Goal: Task Accomplishment & Management: Manage account settings

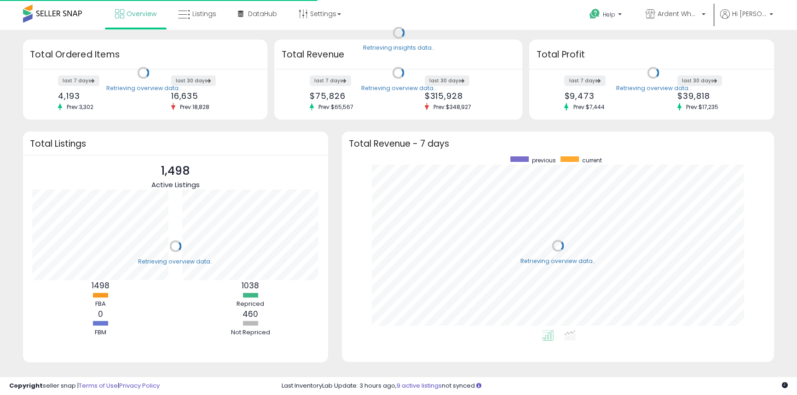
scroll to position [174, 414]
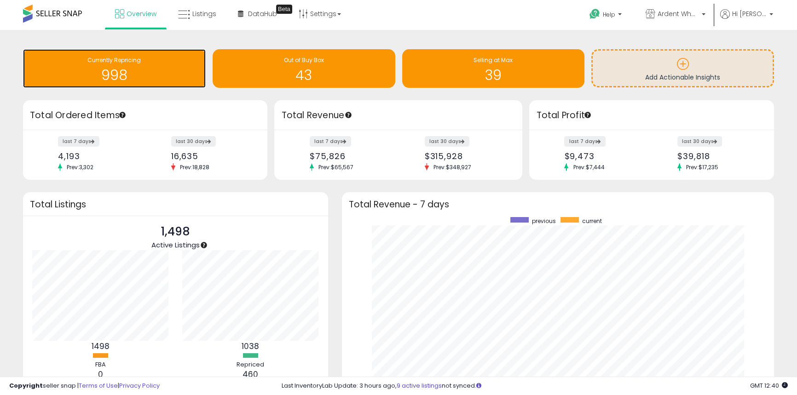
click at [115, 71] on h1 "998" at bounding box center [114, 75] width 173 height 15
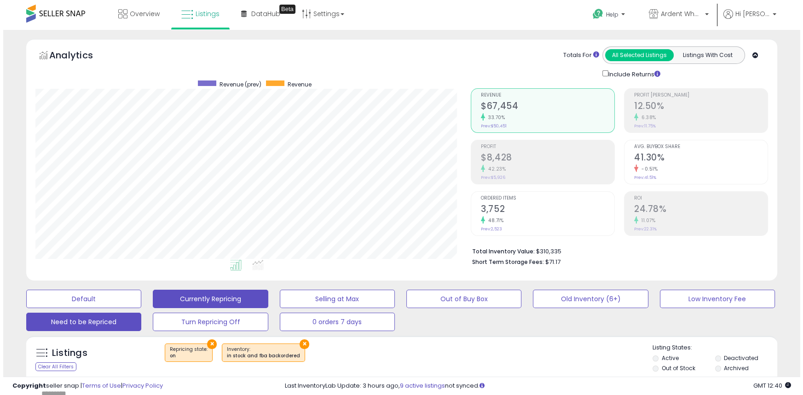
scroll to position [189, 435]
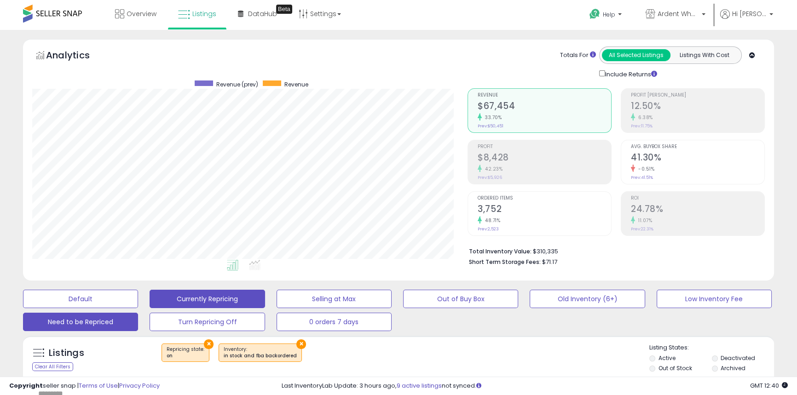
click at [86, 308] on button "Need to be Repriced" at bounding box center [80, 299] width 115 height 18
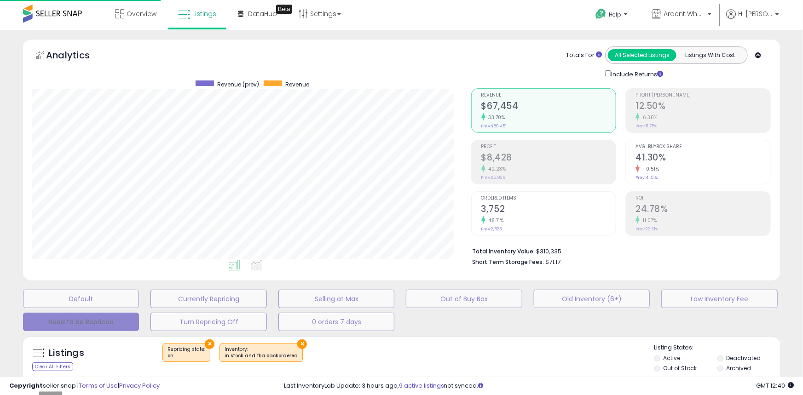
scroll to position [459744, 459494]
select select "**"
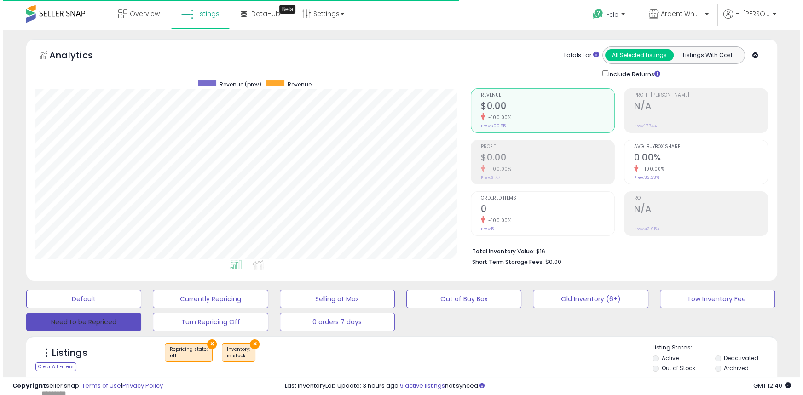
scroll to position [189, 435]
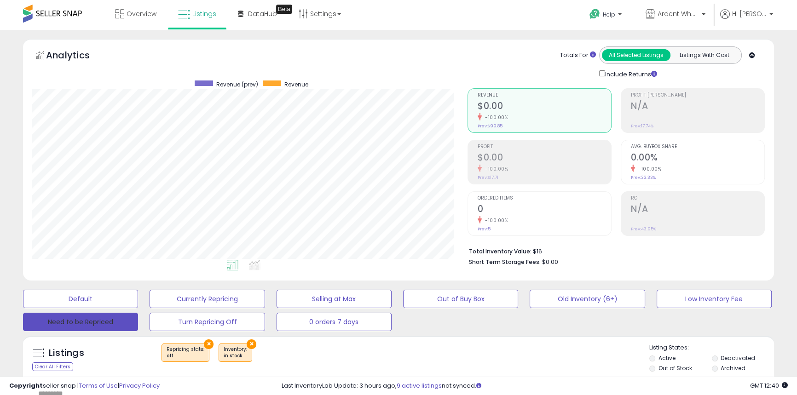
click at [124, 322] on button "Need to be Repriced" at bounding box center [80, 322] width 115 height 18
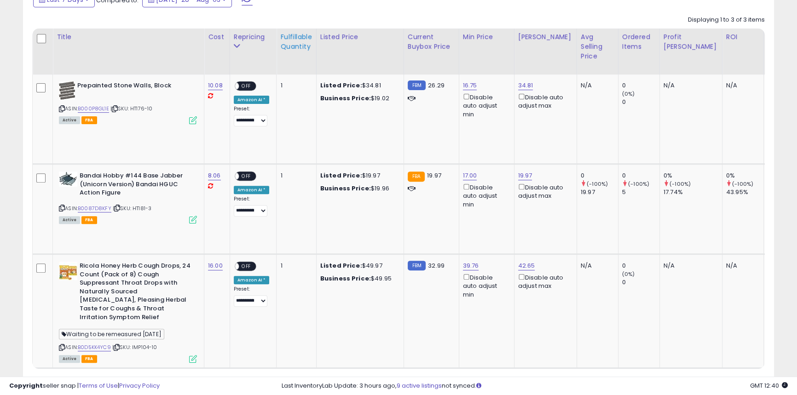
click at [300, 46] on div "Fulfillable Quantity" at bounding box center [296, 41] width 32 height 19
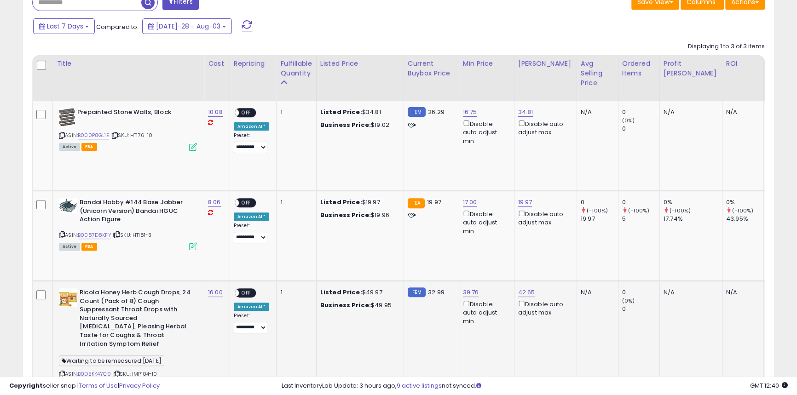
scroll to position [377, 0]
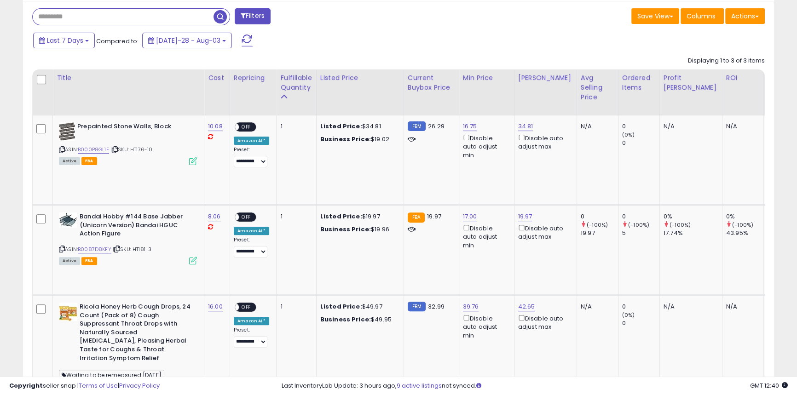
click at [103, 14] on input "text" at bounding box center [123, 17] width 181 height 16
click at [384, 15] on div "Filters" at bounding box center [211, 17] width 373 height 18
click at [96, 147] on link "B000P8GL1E" at bounding box center [93, 150] width 31 height 8
click at [527, 129] on link "34.81" at bounding box center [525, 126] width 15 height 9
drag, startPoint x: 511, startPoint y: 97, endPoint x: 442, endPoint y: 90, distance: 68.9
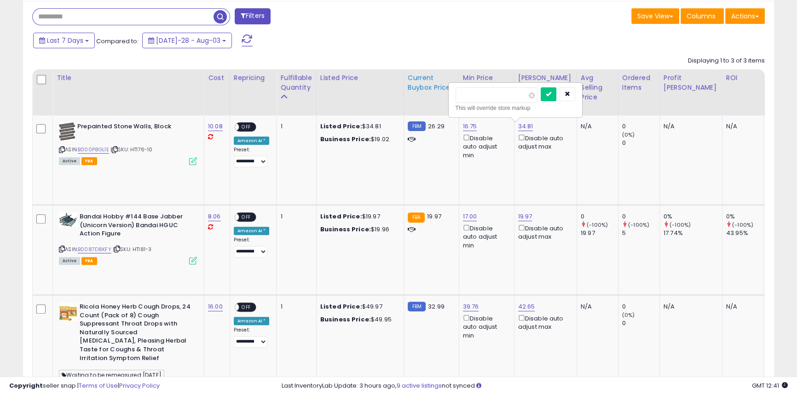
click at [442, 90] on table "Title Cost" at bounding box center [634, 239] width 1204 height 340
type input "*****"
click button "submit" at bounding box center [548, 94] width 16 height 14
click at [469, 131] on link "17.00" at bounding box center [470, 126] width 14 height 9
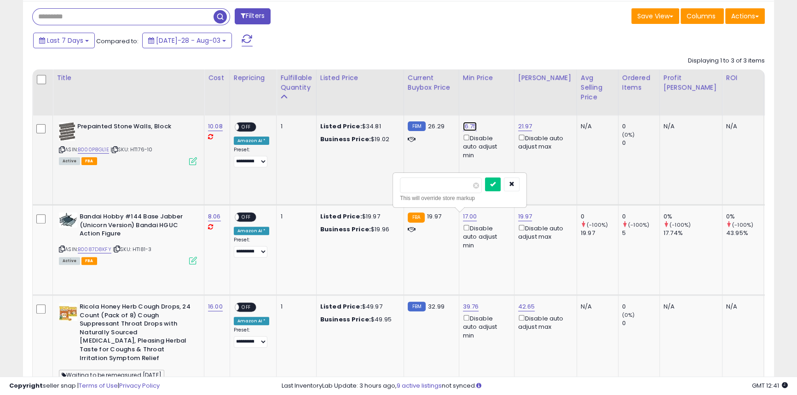
click at [469, 126] on link "16.75" at bounding box center [470, 126] width 14 height 9
drag, startPoint x: 465, startPoint y: 92, endPoint x: 314, endPoint y: 82, distance: 151.1
click at [314, 82] on table "Title Cost" at bounding box center [634, 239] width 1204 height 340
type input "*****"
click button "submit" at bounding box center [493, 94] width 16 height 14
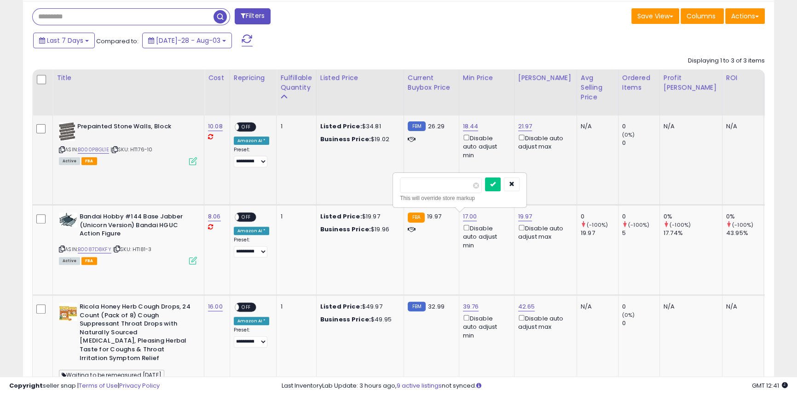
click at [245, 130] on span "OFF" at bounding box center [246, 127] width 15 height 8
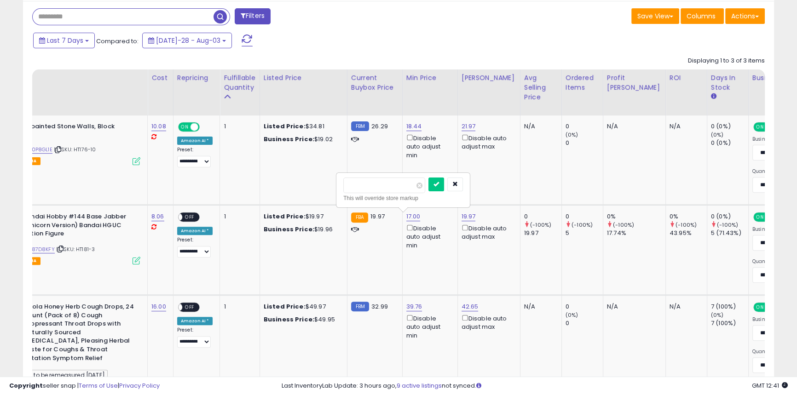
scroll to position [0, 0]
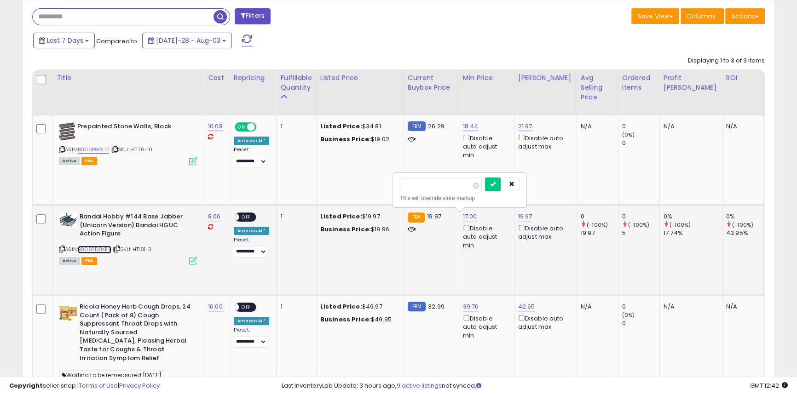
click at [102, 250] on link "B0087D8KFY" at bounding box center [95, 250] width 34 height 8
click at [463, 218] on link "17.00" at bounding box center [470, 216] width 14 height 9
click at [467, 131] on link "17.00" at bounding box center [471, 126] width 16 height 9
drag, startPoint x: 427, startPoint y: 188, endPoint x: 317, endPoint y: 171, distance: 111.7
click at [321, 175] on tbody "Prepainted Stone Walls, Block ASIN: B000P8GL1E | SKU: HT176-10 Active FBA 10.08…" at bounding box center [634, 261] width 1203 height 293
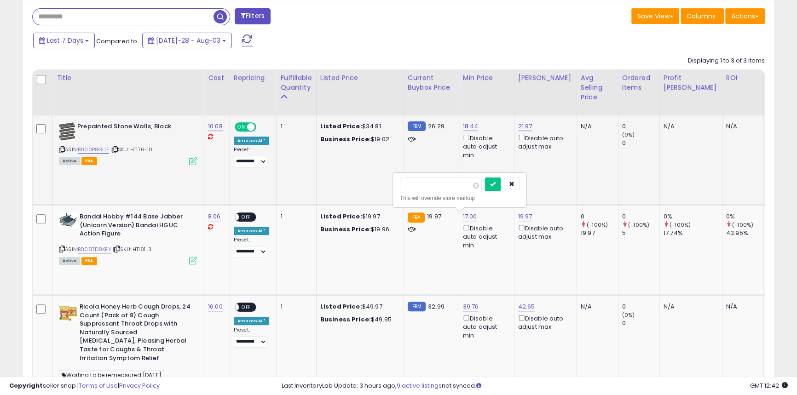
type input "*****"
click button "submit" at bounding box center [493, 185] width 16 height 14
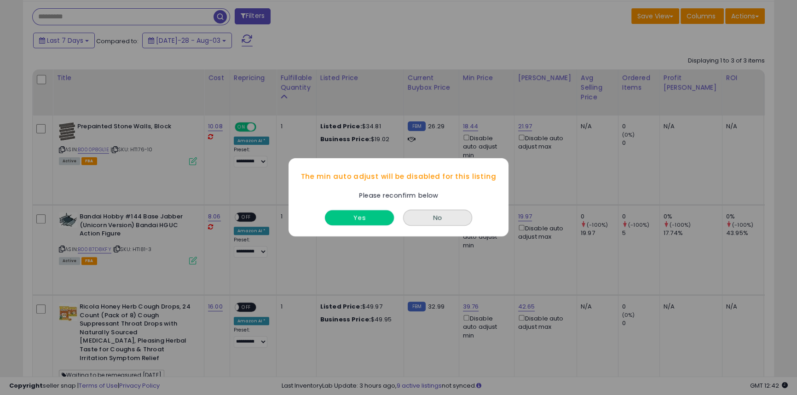
click at [367, 219] on button "Yes" at bounding box center [359, 218] width 69 height 15
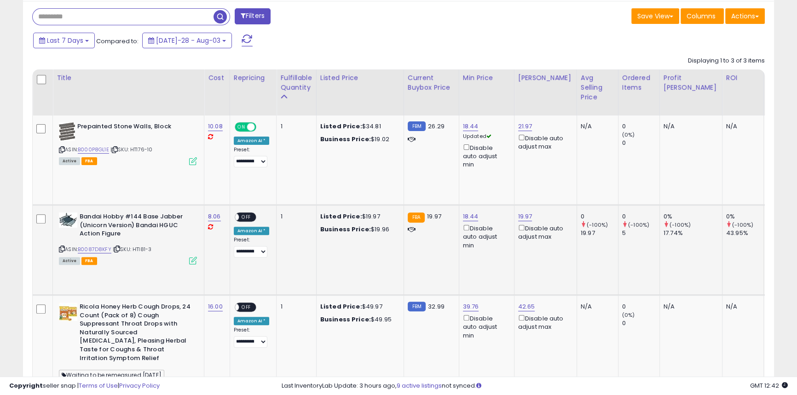
click at [465, 225] on div "Disable auto adjust min" at bounding box center [485, 236] width 44 height 27
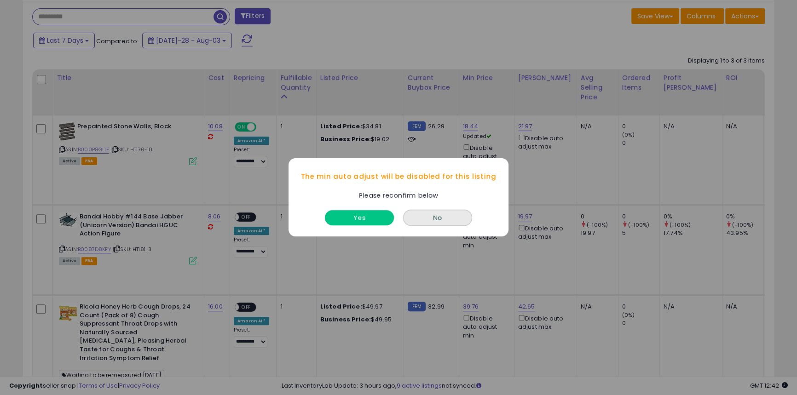
click at [341, 217] on button "Yes" at bounding box center [359, 218] width 69 height 15
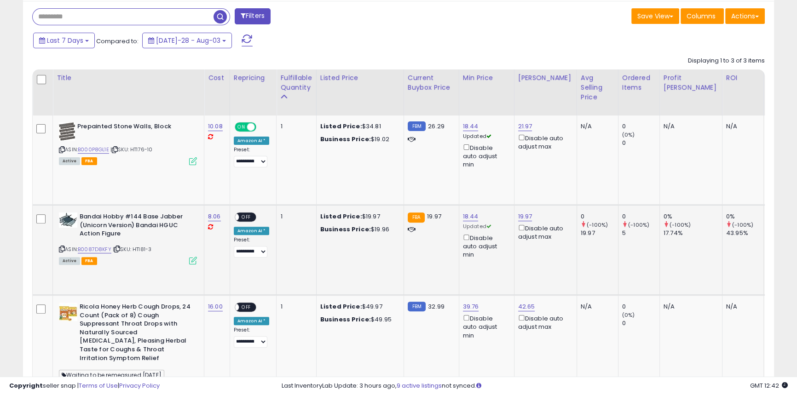
click at [239, 212] on td "**********" at bounding box center [253, 250] width 47 height 90
click at [241, 216] on span "OFF" at bounding box center [246, 217] width 15 height 8
click at [221, 21] on span "button" at bounding box center [219, 16] width 13 height 13
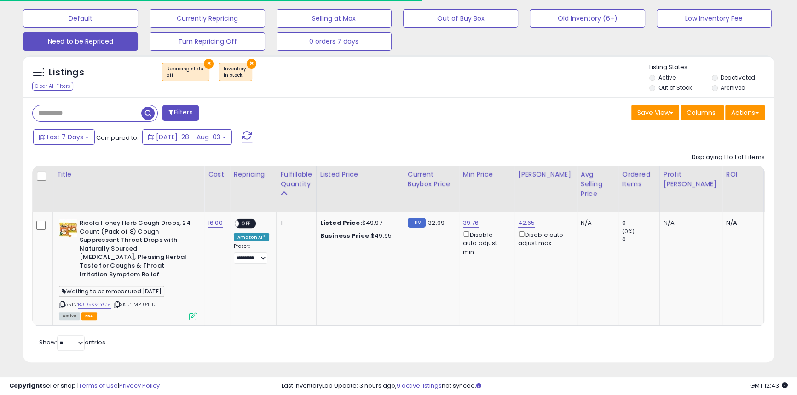
scroll to position [189, 435]
